Goal: Information Seeking & Learning: Learn about a topic

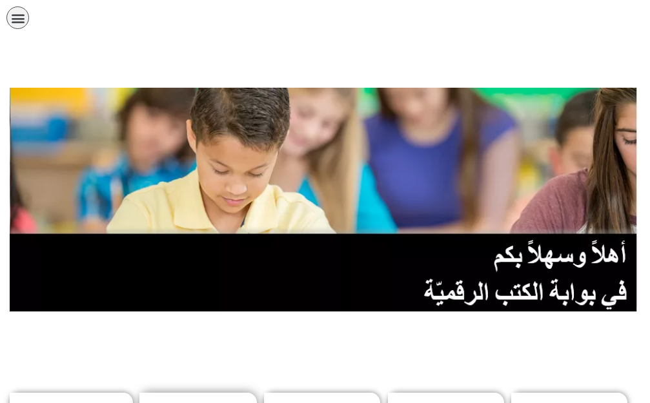
scroll to position [258, 0]
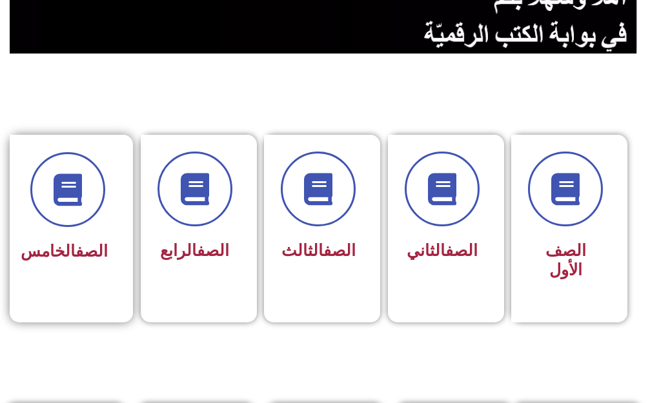
click at [34, 216] on div "الصف الخامس" at bounding box center [67, 220] width 115 height 170
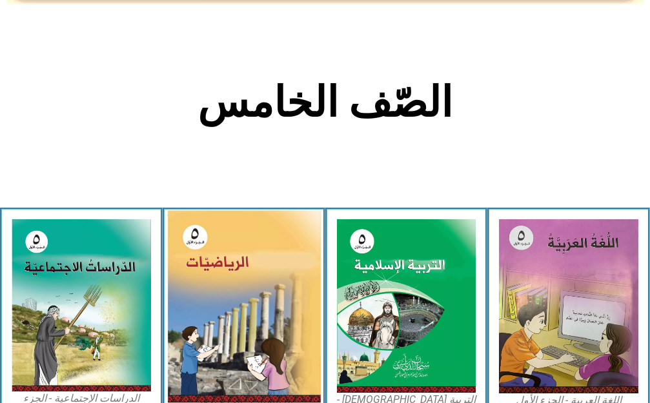
scroll to position [258, 0]
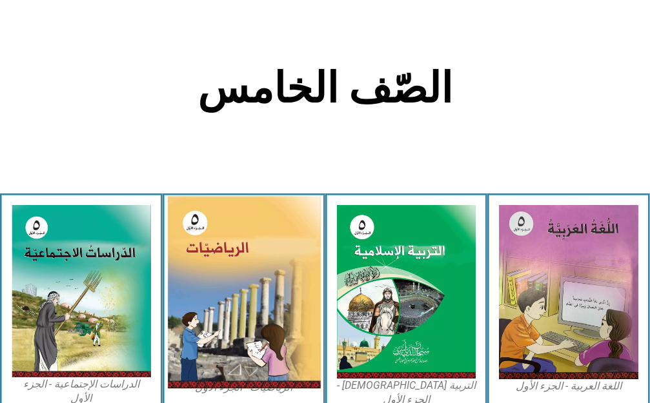
click at [279, 265] on img at bounding box center [243, 293] width 153 height 193
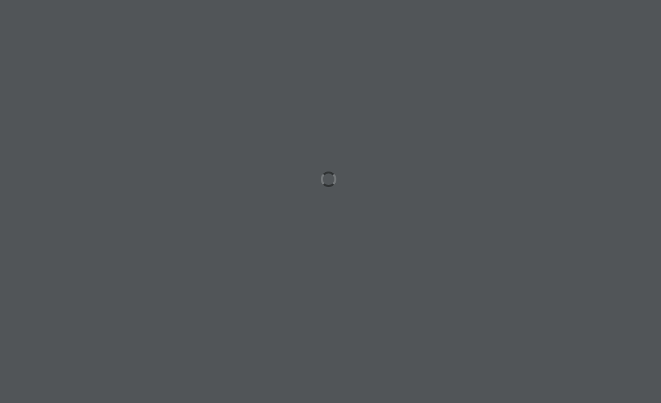
scroll to position [0, 25]
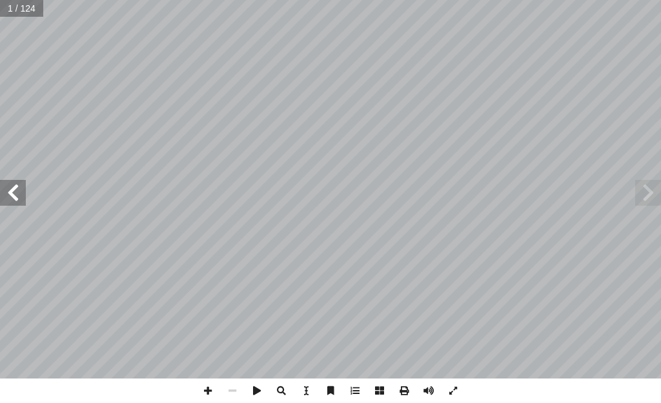
click at [7, 202] on span at bounding box center [13, 193] width 26 height 26
click at [7, 201] on span at bounding box center [13, 193] width 26 height 26
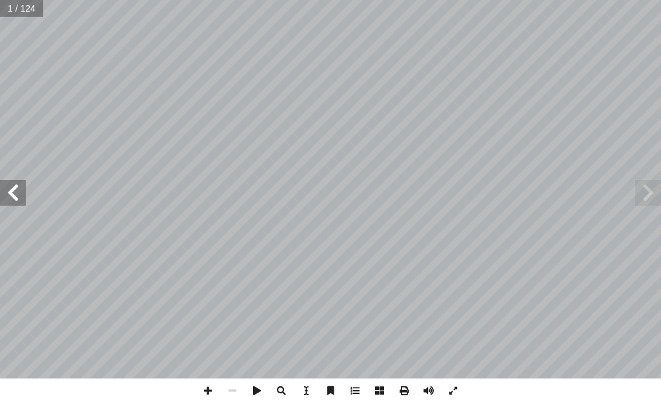
click at [7, 201] on span at bounding box center [13, 193] width 26 height 26
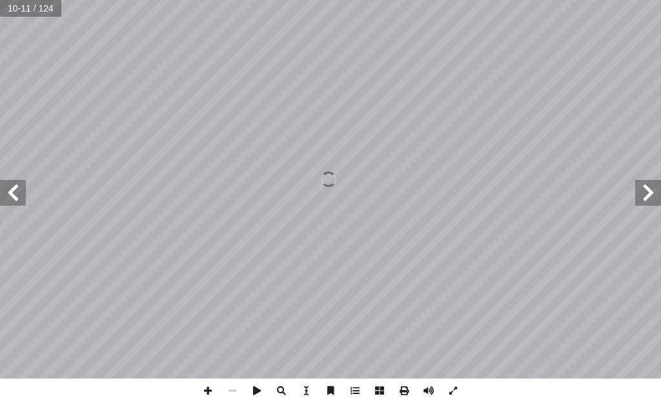
click at [7, 187] on span at bounding box center [13, 193] width 26 height 26
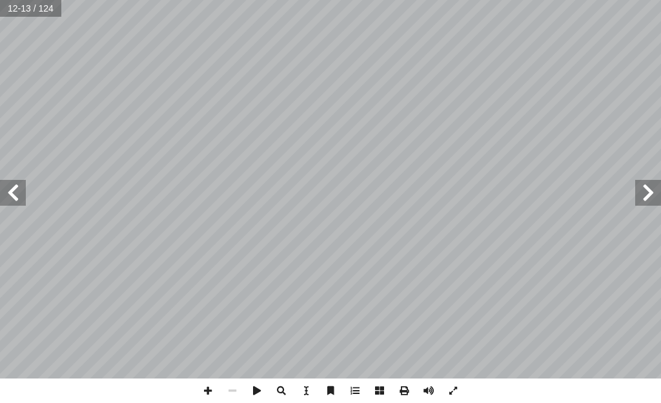
click at [8, 187] on span at bounding box center [13, 193] width 26 height 26
click at [10, 190] on span at bounding box center [13, 193] width 26 height 26
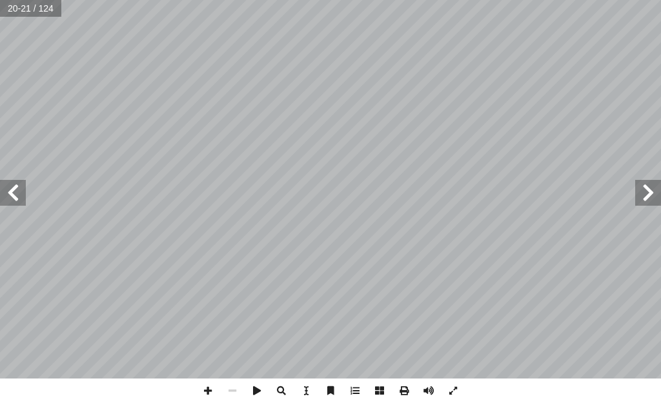
click at [10, 190] on span at bounding box center [13, 193] width 26 height 26
click at [9, 190] on span at bounding box center [13, 193] width 26 height 26
click at [204, 390] on span at bounding box center [207, 391] width 25 height 25
click at [214, 388] on span at bounding box center [207, 391] width 25 height 25
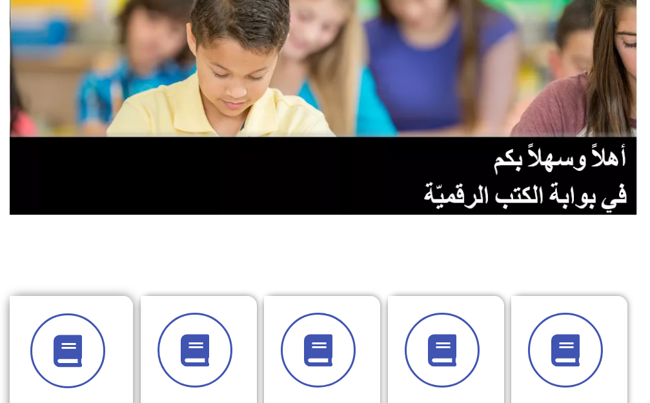
scroll to position [194, 0]
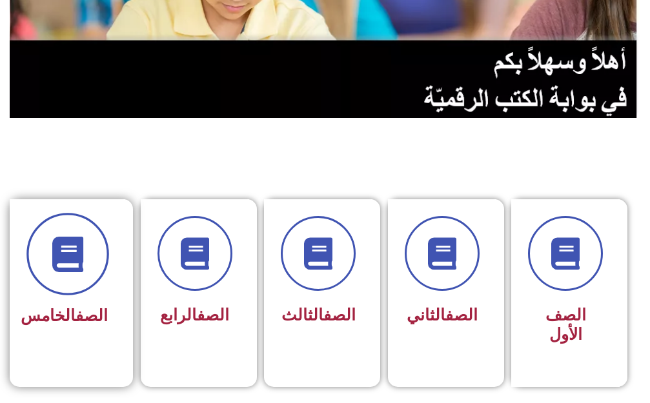
click at [82, 288] on span at bounding box center [67, 254] width 83 height 83
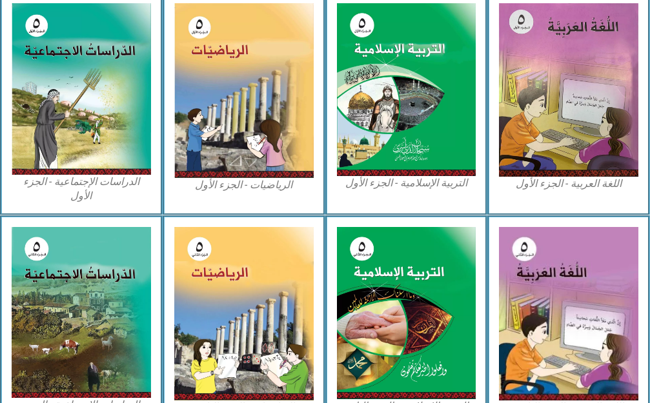
scroll to position [387, 0]
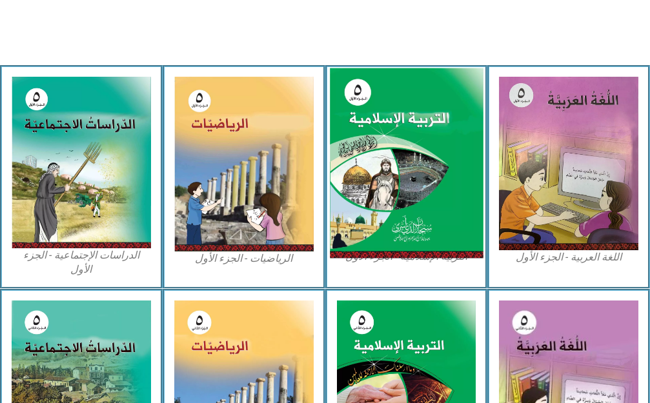
click at [383, 243] on img at bounding box center [406, 163] width 153 height 190
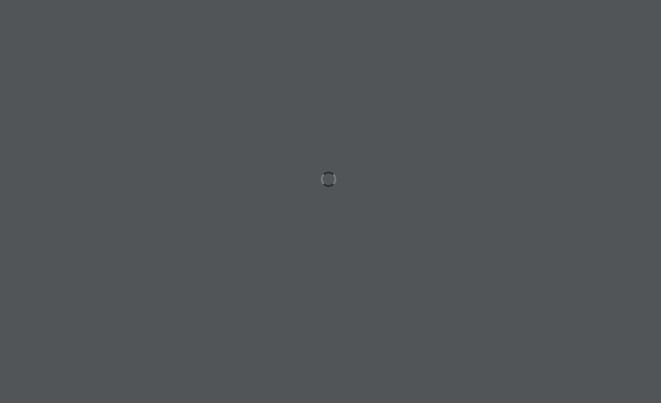
scroll to position [0, 25]
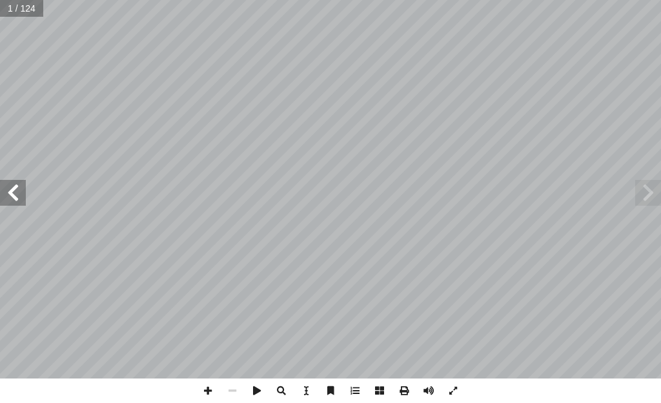
drag, startPoint x: 3, startPoint y: 196, endPoint x: 10, endPoint y: 194, distance: 6.7
click at [5, 196] on span at bounding box center [13, 193] width 26 height 26
click at [25, 186] on div "ليف: أ فريق الت� ) ً [PERSON_NAME] (منسقا أ د.� د � لسلام عو � . [PERSON_NAME] …" at bounding box center [330, 189] width 661 height 379
click at [12, 201] on span at bounding box center [13, 193] width 26 height 26
click at [11, 203] on span at bounding box center [13, 193] width 26 height 26
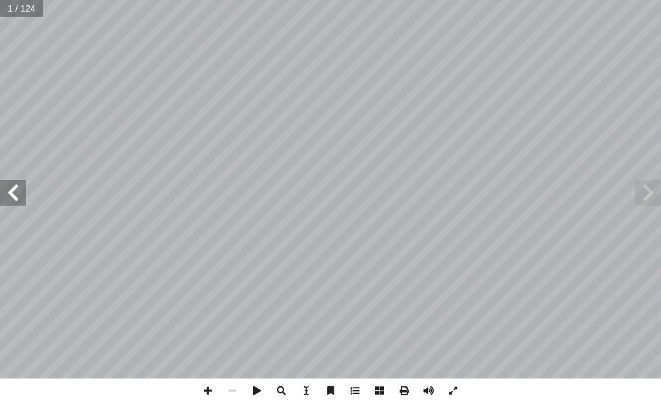
click at [6, 206] on div "ليف: أ فريق الت� ) ً يمن جويلس (منسقا أ د.� د � لسلام عو � . عبد أ � . نبيل محف…" at bounding box center [330, 189] width 661 height 379
click at [9, 205] on div "ليف: أ فريق الت� ) ً يمن جويلس (منسقا أ د.� د � لسلام عو � . عبد أ � . نبيل محف…" at bounding box center [330, 189] width 661 height 379
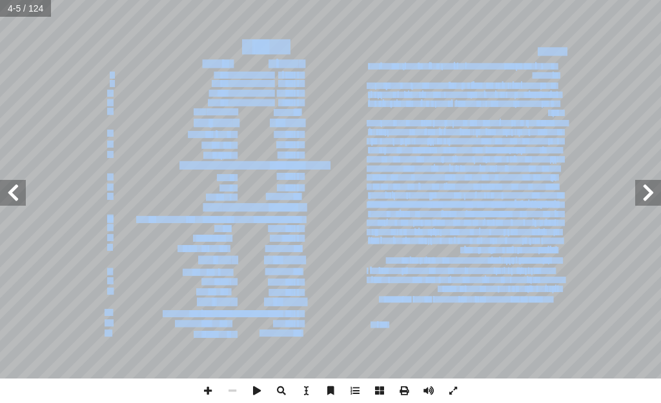
click at [14, 192] on span at bounding box center [13, 193] width 26 height 26
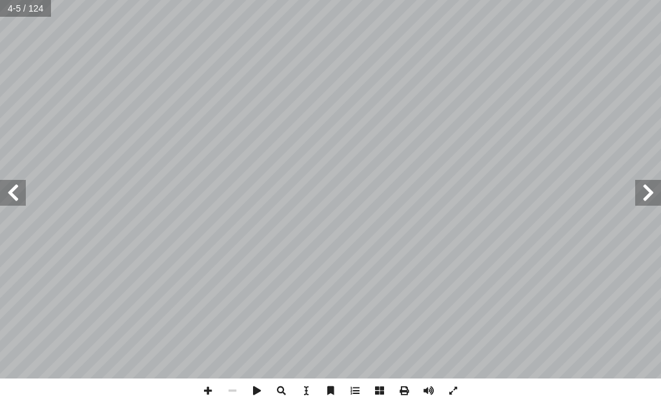
click at [14, 192] on span at bounding box center [13, 193] width 26 height 26
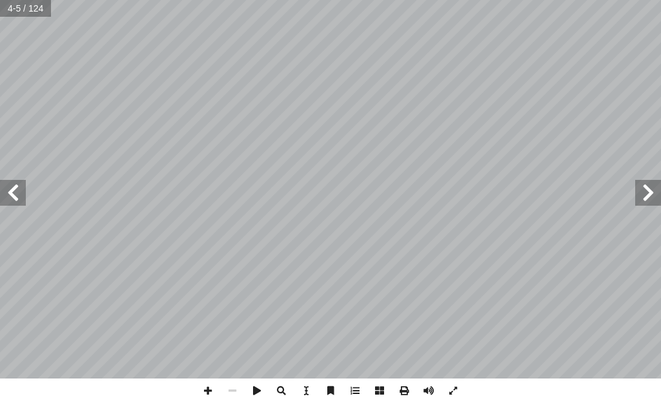
click at [14, 192] on span at bounding box center [13, 193] width 26 height 26
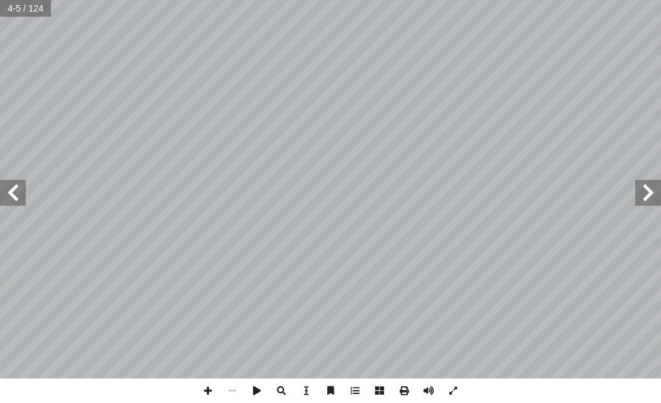
click at [14, 192] on span at bounding box center [13, 193] width 26 height 26
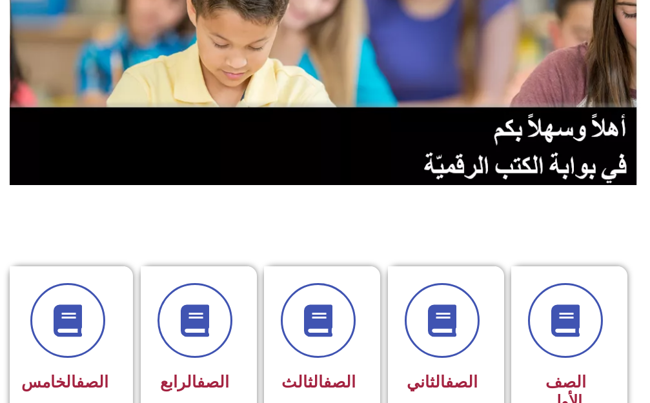
scroll to position [194, 0]
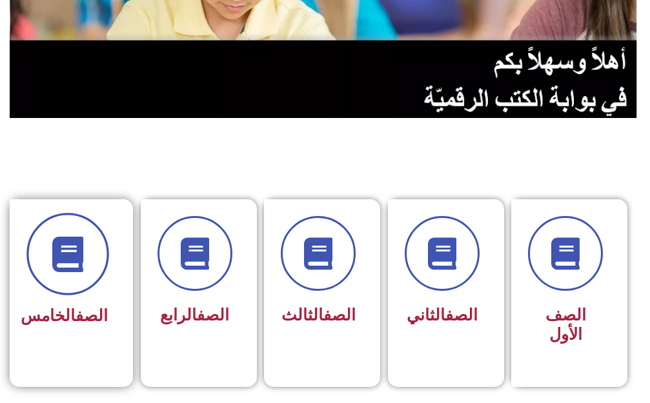
click at [60, 264] on icon at bounding box center [67, 253] width 35 height 35
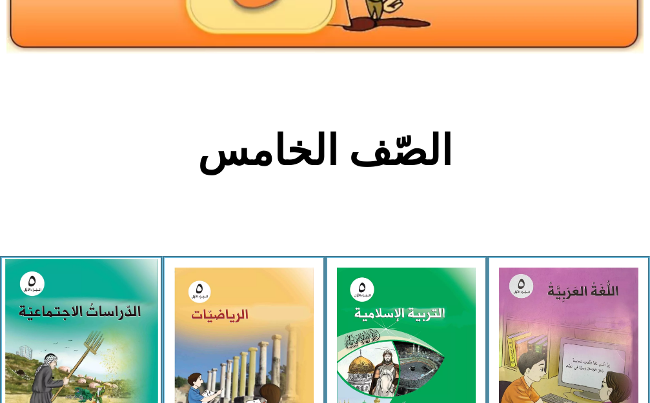
scroll to position [323, 0]
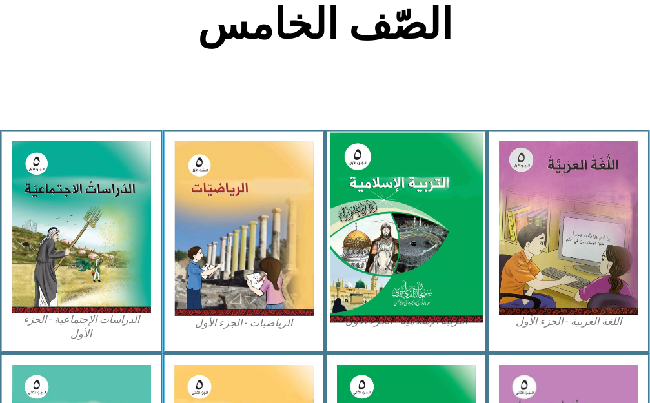
click at [365, 252] on img at bounding box center [406, 227] width 153 height 190
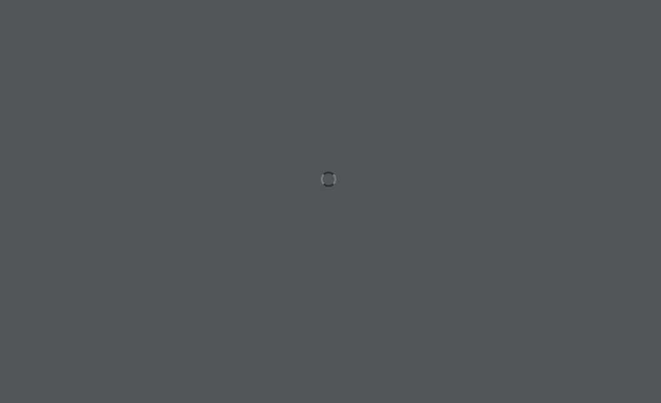
scroll to position [0, 25]
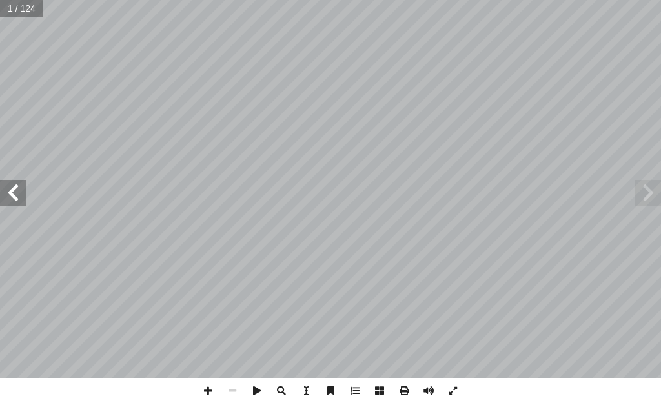
click at [16, 196] on span at bounding box center [13, 193] width 26 height 26
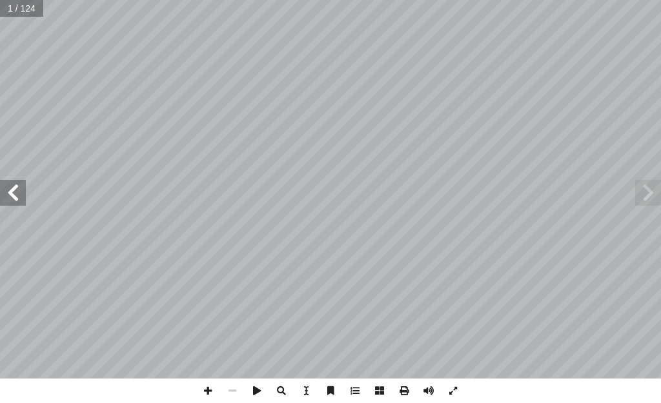
click at [16, 196] on span at bounding box center [13, 193] width 26 height 26
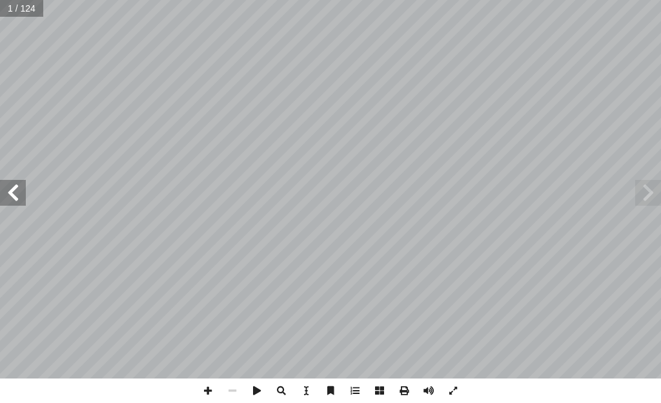
click at [16, 196] on span at bounding box center [13, 193] width 26 height 26
click at [6, 190] on span at bounding box center [13, 193] width 26 height 26
click at [12, 188] on span at bounding box center [13, 193] width 26 height 26
click at [205, 390] on span at bounding box center [207, 391] width 25 height 25
